Goal: Task Accomplishment & Management: Use online tool/utility

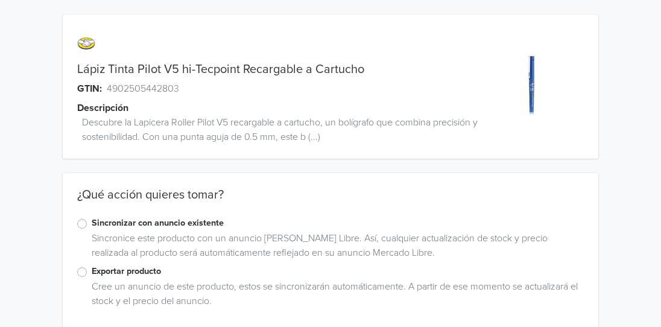
click at [92, 221] on label "Sincronizar con anuncio existente" at bounding box center [338, 223] width 492 height 13
click at [0, 0] on input "Sincronizar con anuncio existente" at bounding box center [0, 0] width 0 height 0
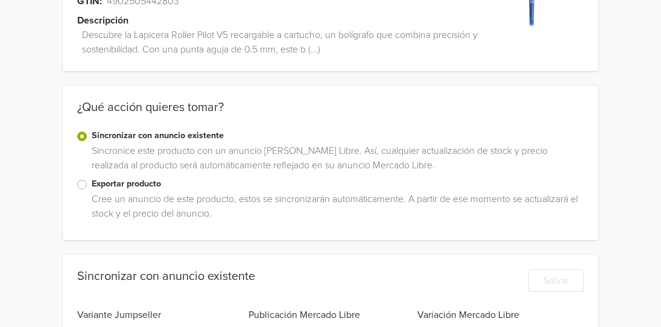
scroll to position [269, 0]
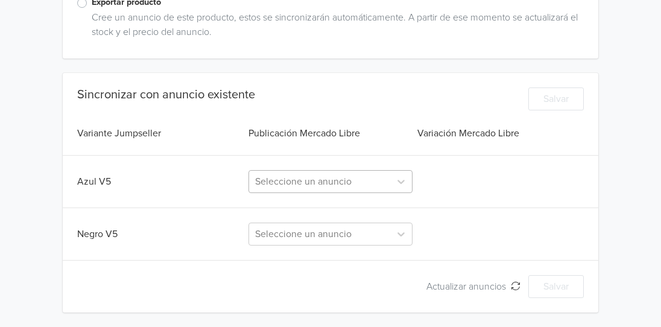
click at [354, 178] on div at bounding box center [319, 181] width 129 height 17
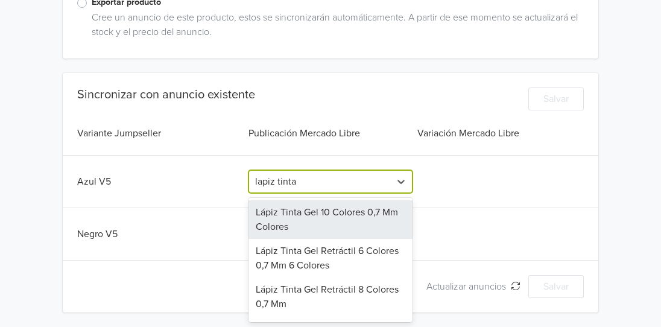
type input "lapiz tinta p"
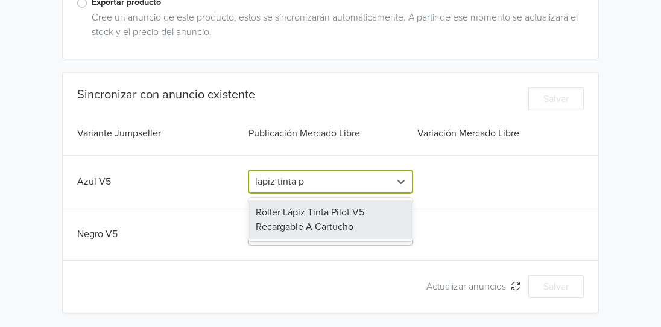
click at [330, 220] on div "Roller Lápiz Tinta Pilot V5 Recargable A Cartucho" at bounding box center [331, 219] width 164 height 39
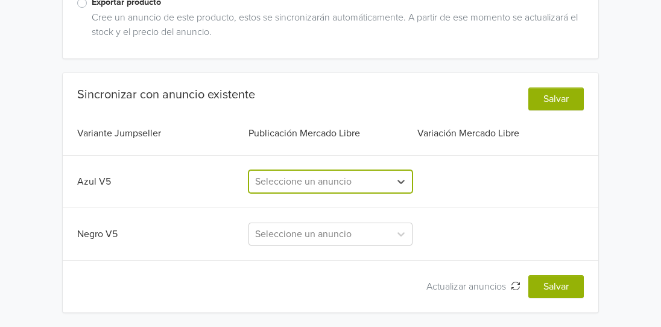
scroll to position [0, 0]
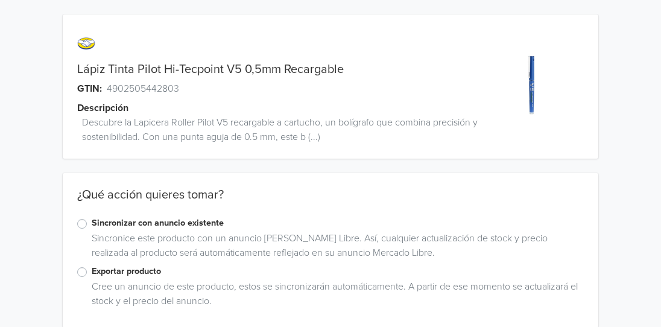
click at [92, 275] on label "Exportar producto" at bounding box center [338, 271] width 492 height 13
click at [0, 0] on input "Exportar producto" at bounding box center [0, 0] width 0 height 0
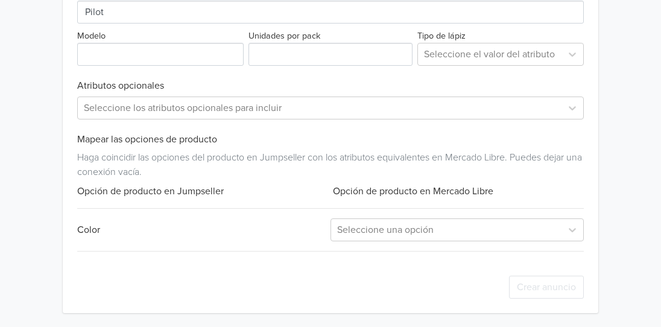
scroll to position [505, 0]
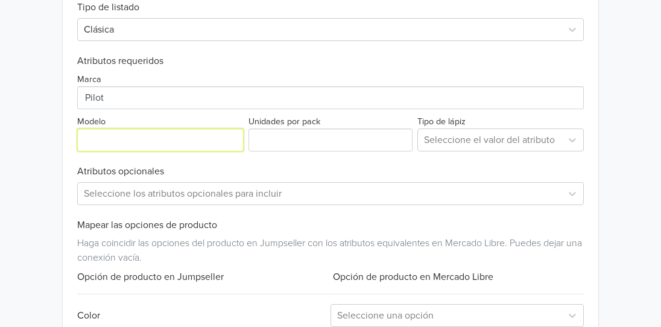
click at [173, 139] on input "Modelo" at bounding box center [160, 140] width 167 height 23
type input "Hi Tecpoint"
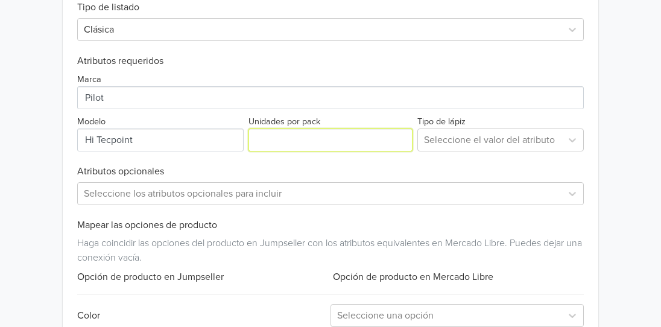
click at [325, 144] on input "Unidades por pack" at bounding box center [331, 140] width 164 height 23
type input "1"
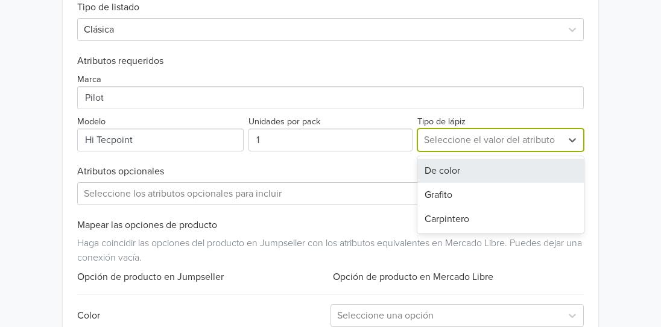
click at [478, 134] on div at bounding box center [490, 140] width 132 height 17
click at [464, 169] on div "De color" at bounding box center [501, 171] width 167 height 24
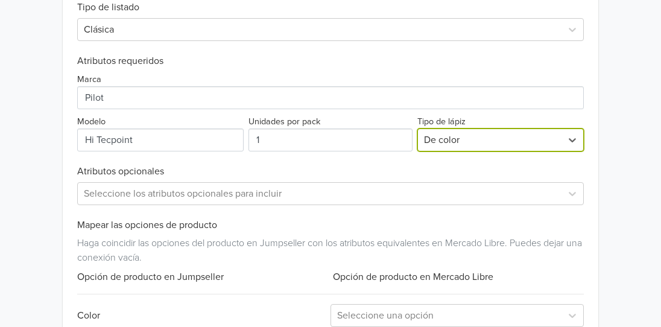
scroll to position [591, 0]
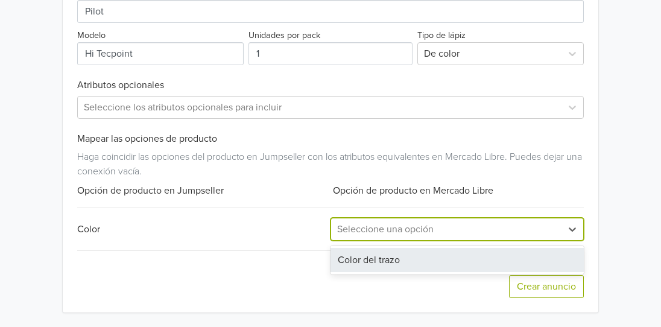
click at [435, 225] on div at bounding box center [446, 229] width 218 height 17
click at [413, 267] on div "Color del trazo" at bounding box center [457, 260] width 253 height 24
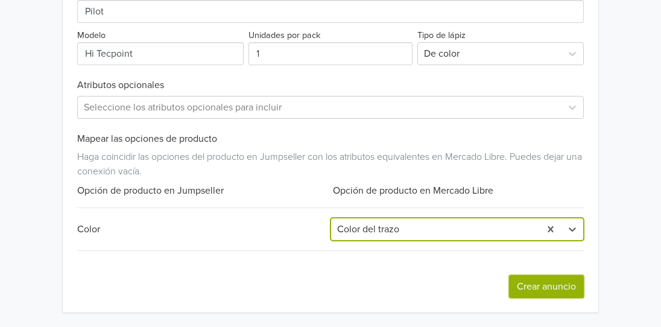
click at [543, 288] on button "Crear anuncio" at bounding box center [546, 286] width 75 height 23
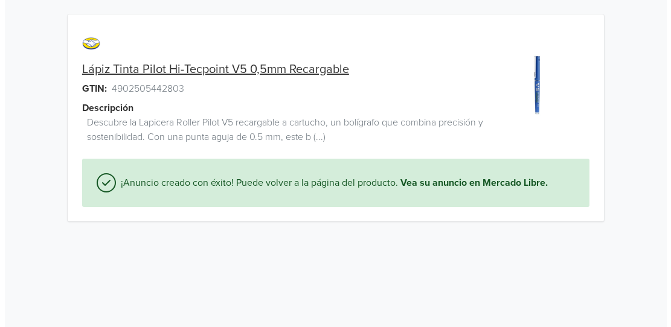
scroll to position [0, 0]
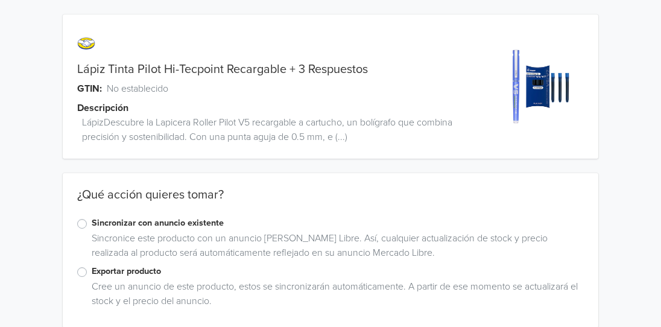
click at [92, 272] on label "Exportar producto" at bounding box center [338, 271] width 492 height 13
click at [0, 0] on input "Exportar producto" at bounding box center [0, 0] width 0 height 0
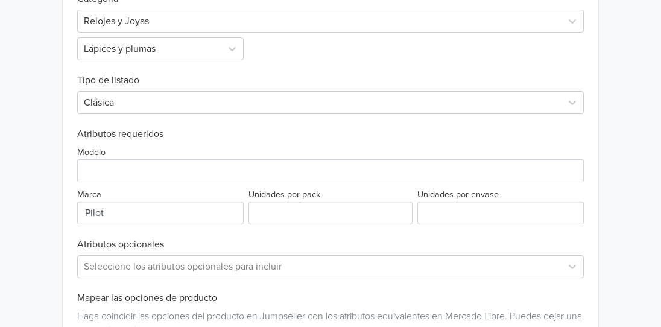
scroll to position [405, 0]
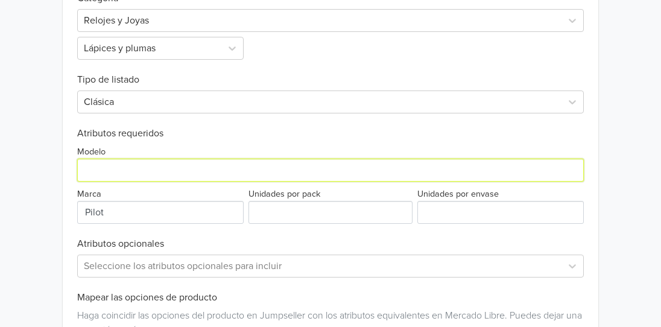
click at [158, 173] on input "Modelo" at bounding box center [330, 170] width 507 height 23
type input "Hi Tecpoint"
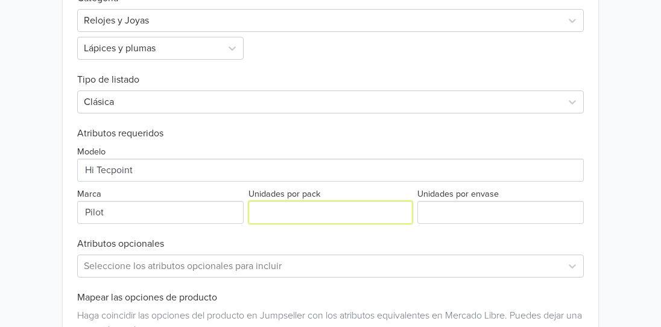
click at [300, 215] on input "Unidades por pack" at bounding box center [331, 212] width 164 height 23
type input "1"
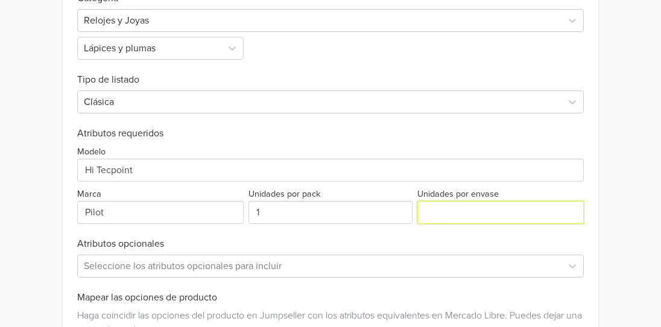
click at [444, 218] on input "Unidades por envase" at bounding box center [501, 212] width 167 height 23
drag, startPoint x: 438, startPoint y: 213, endPoint x: 391, endPoint y: 206, distance: 47.0
click at [392, 205] on div "Modelo Marca Unidades por pack 1 Unidades por envase 4" at bounding box center [330, 181] width 507 height 84
type input "1"
click at [358, 239] on div "Exportar producto * Las imágenes deben tener 500 píxeles en un lado para poder …" at bounding box center [330, 204] width 507 height 534
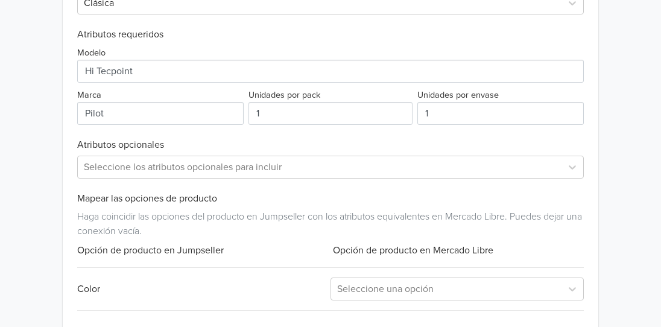
scroll to position [514, 0]
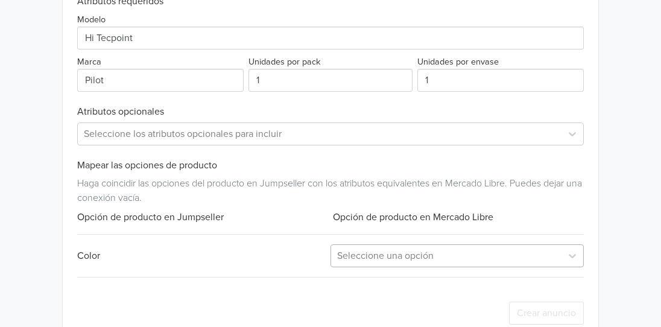
click at [370, 267] on div "Seleccione una opción" at bounding box center [457, 255] width 253 height 23
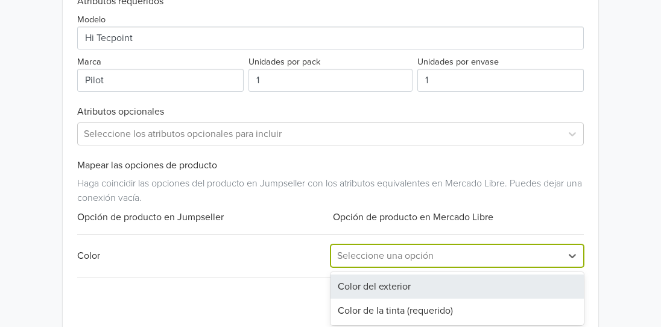
scroll to position [540, 0]
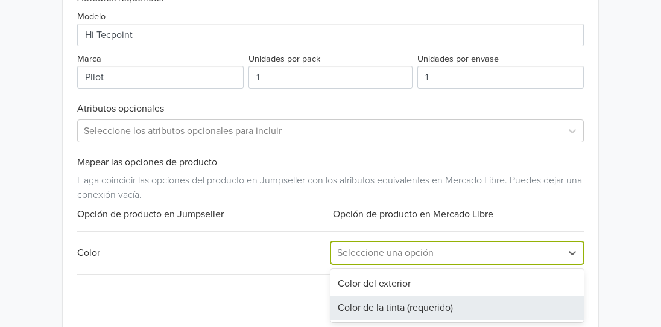
click at [366, 306] on div "Color de la tinta (requerido)" at bounding box center [457, 308] width 253 height 24
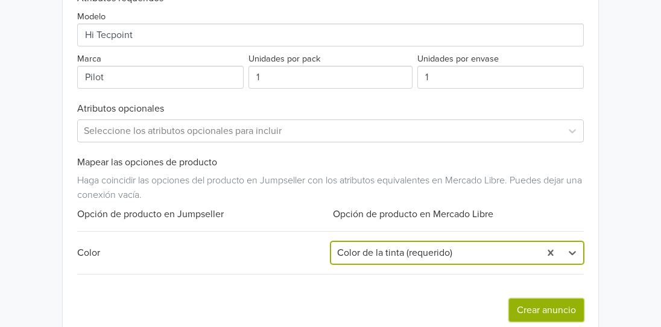
click at [557, 313] on button "Crear anuncio" at bounding box center [546, 310] width 75 height 23
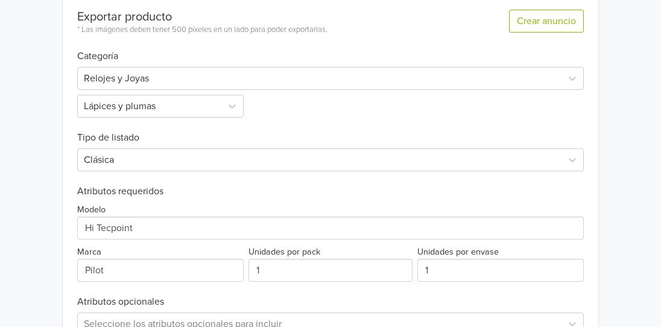
scroll to position [0, 0]
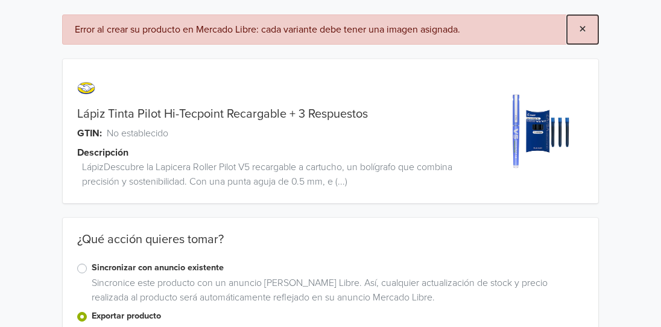
click at [585, 23] on span "×" at bounding box center [582, 30] width 7 height 18
